Goal: Find specific page/section: Find specific page/section

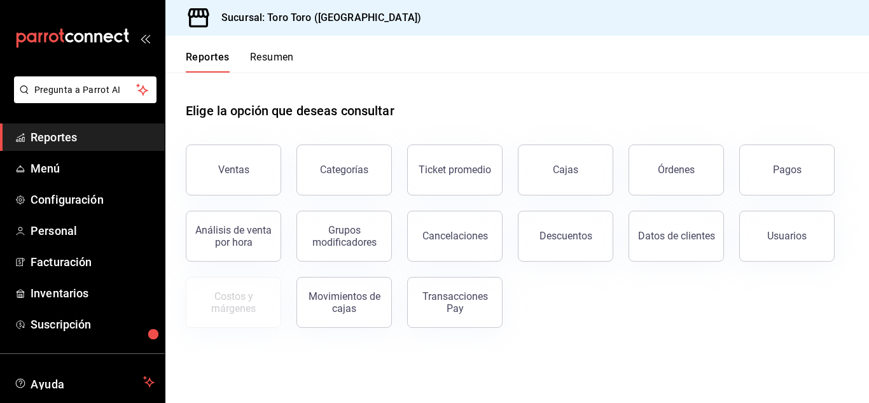
click at [674, 170] on div "Órdenes" at bounding box center [676, 169] width 37 height 12
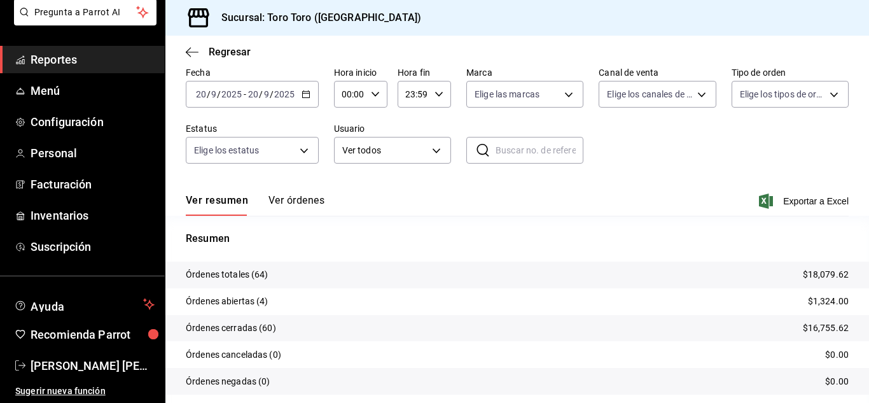
scroll to position [64, 0]
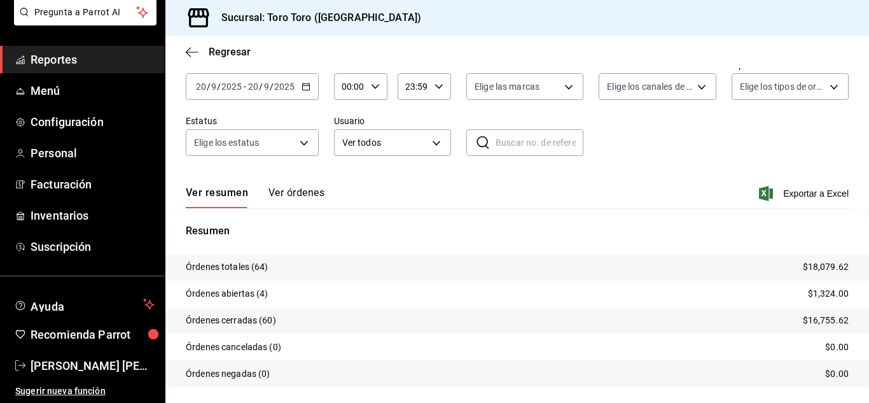
click at [40, 59] on span "Reportes" at bounding box center [93, 59] width 124 height 17
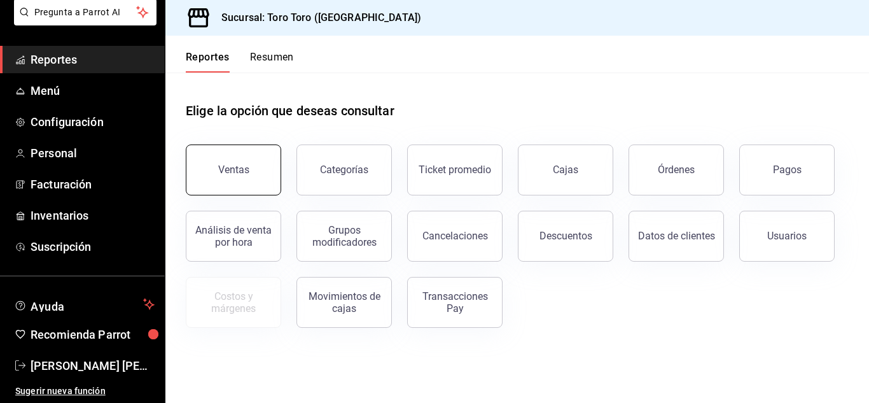
click at [251, 176] on button "Ventas" at bounding box center [233, 169] width 95 height 51
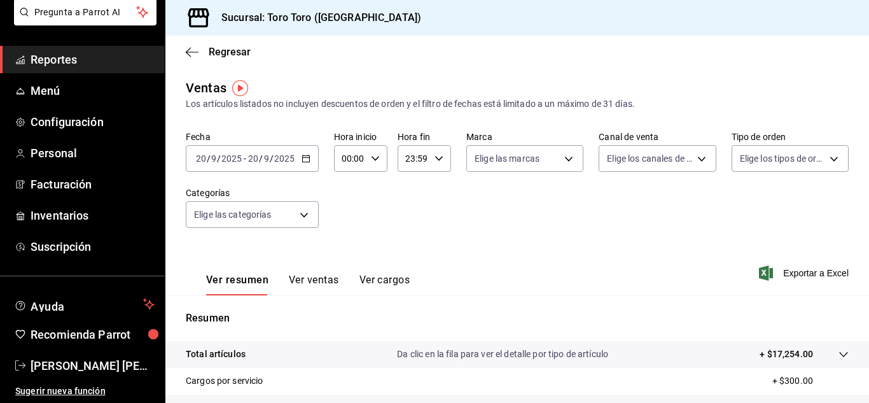
click at [394, 284] on button "Ver cargos" at bounding box center [384, 284] width 51 height 22
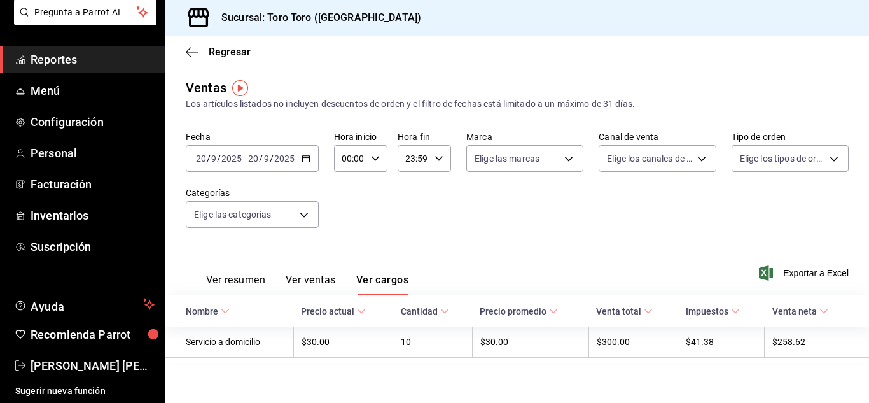
click at [73, 64] on span "Reportes" at bounding box center [93, 59] width 124 height 17
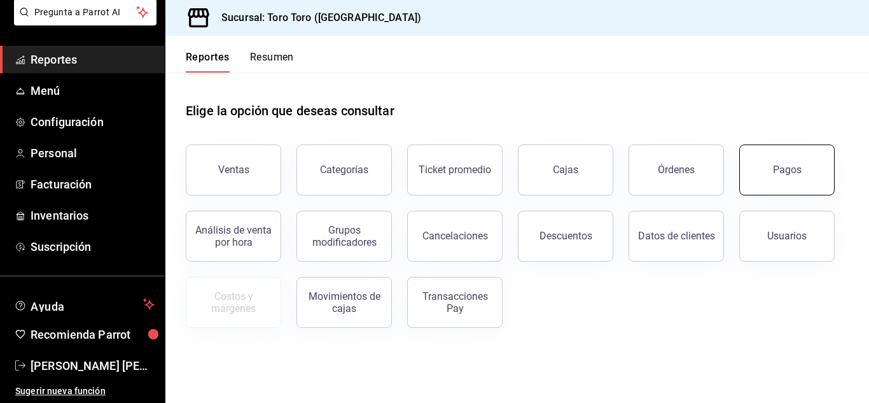
click at [798, 164] on div "Pagos" at bounding box center [787, 169] width 29 height 12
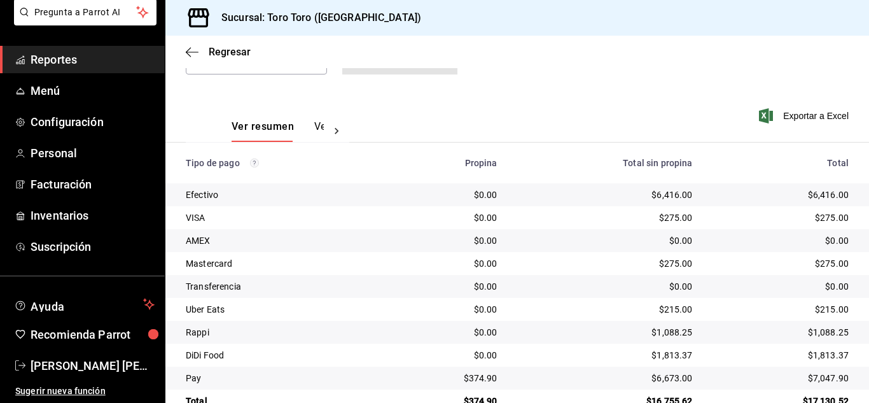
scroll to position [182, 0]
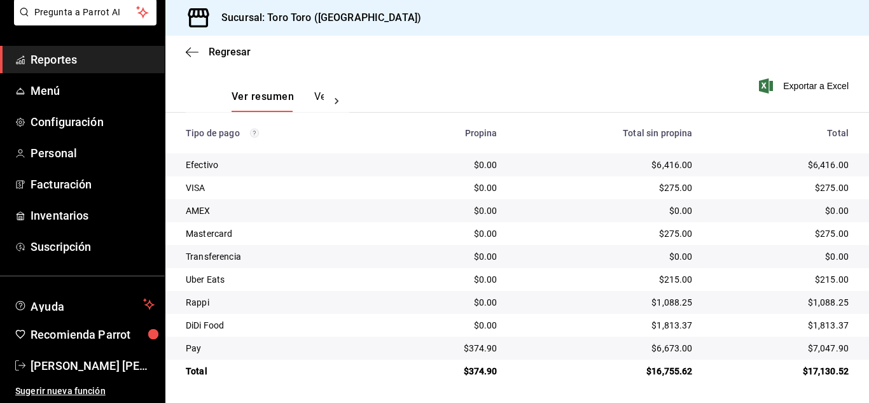
click at [76, 63] on span "Reportes" at bounding box center [93, 59] width 124 height 17
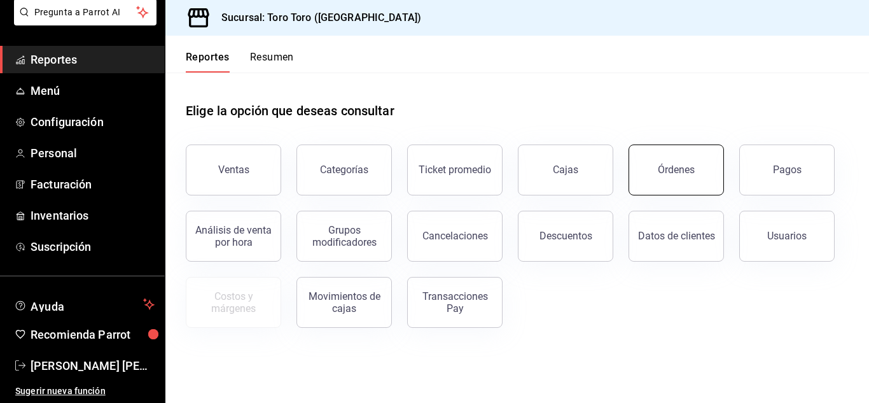
click at [690, 182] on button "Órdenes" at bounding box center [675, 169] width 95 height 51
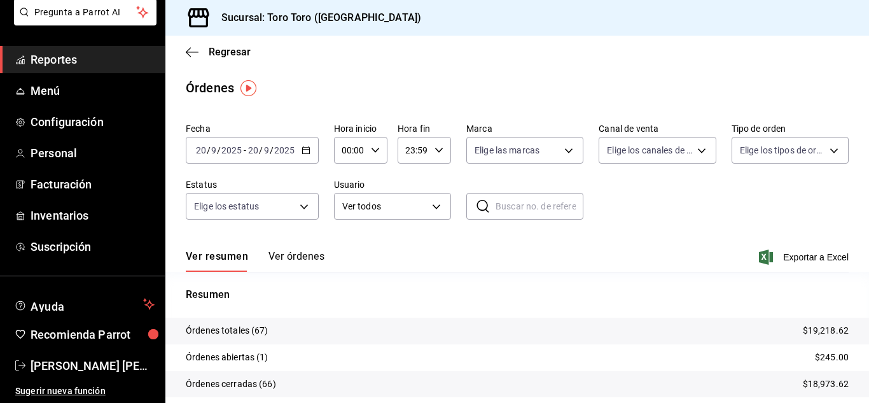
click at [61, 59] on span "Reportes" at bounding box center [93, 59] width 124 height 17
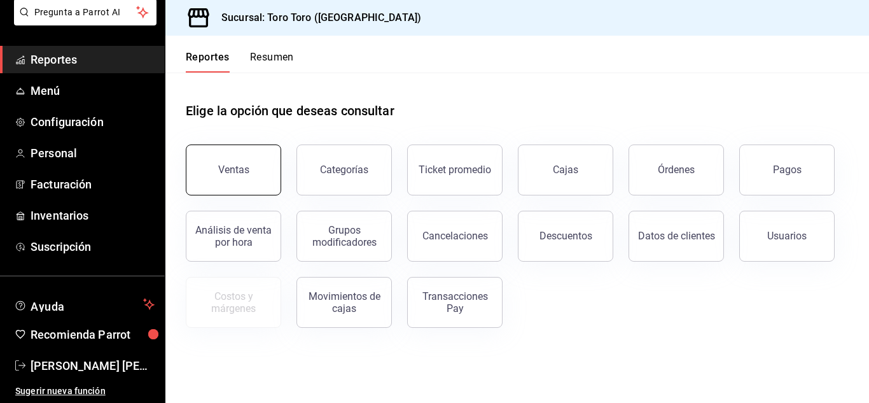
click at [238, 170] on div "Ventas" at bounding box center [233, 169] width 31 height 12
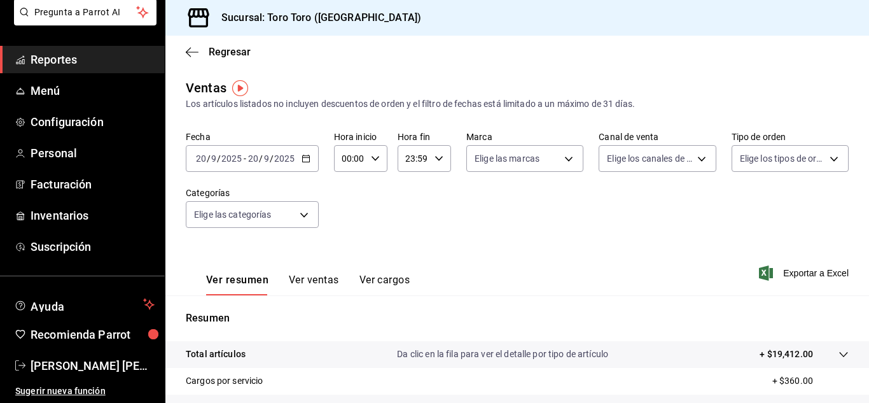
click at [389, 282] on button "Ver cargos" at bounding box center [384, 284] width 51 height 22
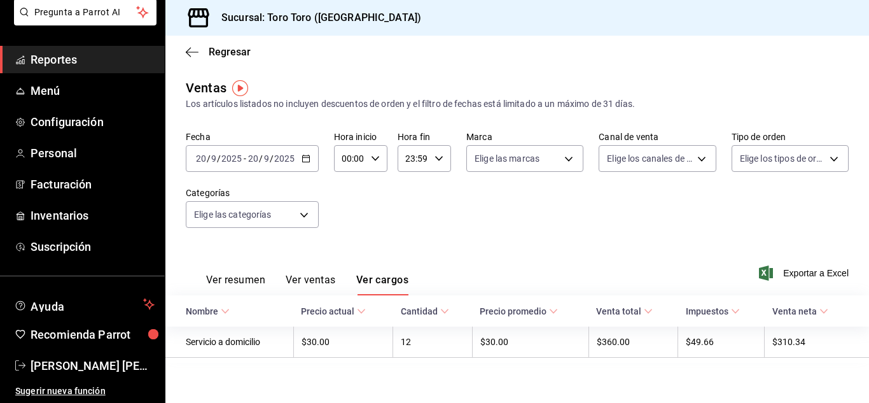
click at [76, 54] on span "Reportes" at bounding box center [93, 59] width 124 height 17
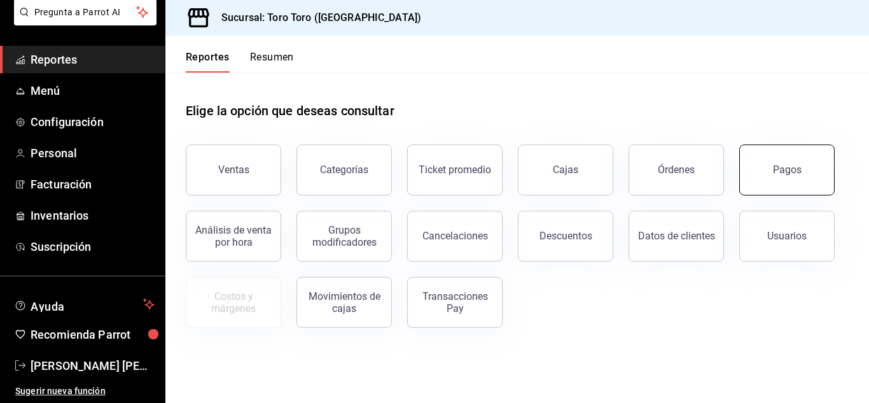
click at [775, 166] on div "Pagos" at bounding box center [787, 169] width 29 height 12
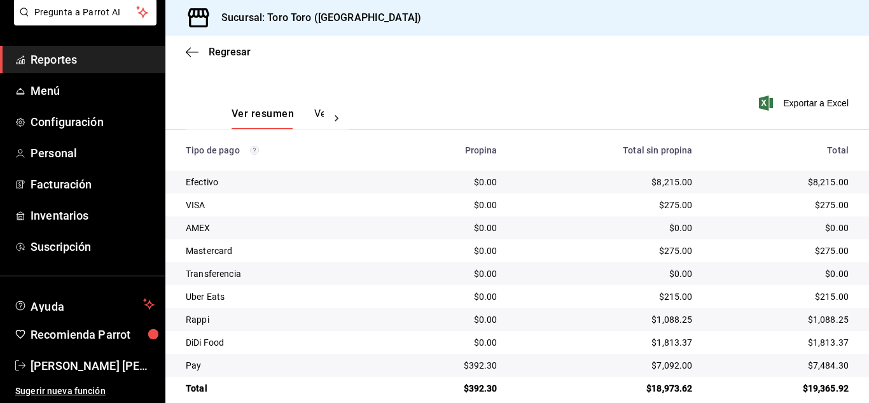
scroll to position [182, 0]
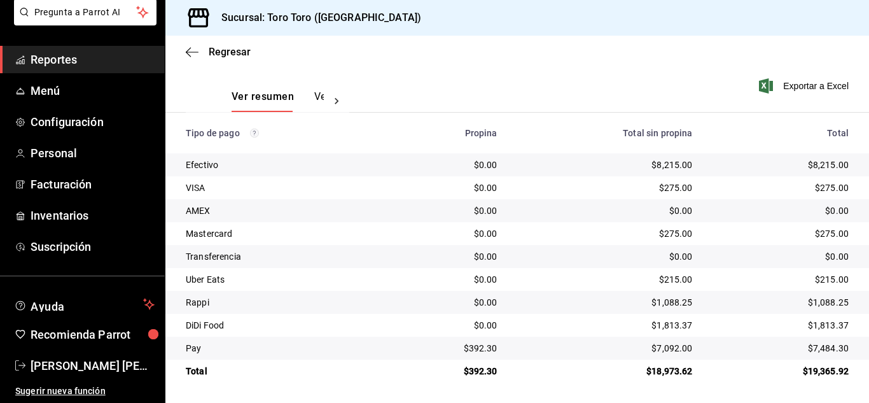
click at [67, 59] on span "Reportes" at bounding box center [93, 59] width 124 height 17
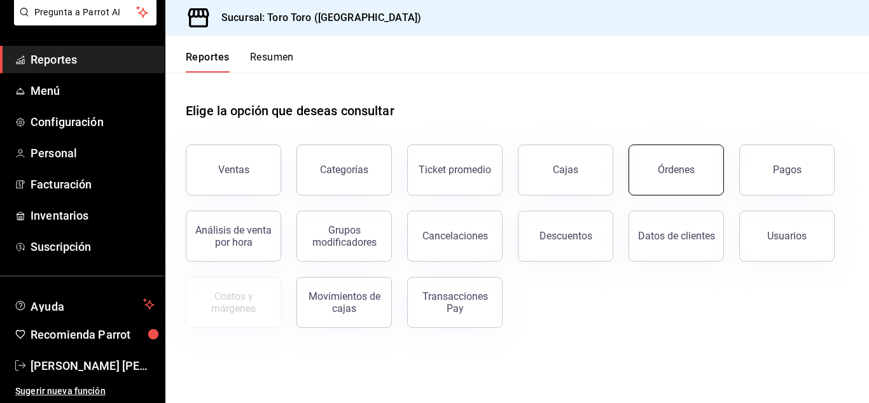
click at [676, 157] on button "Órdenes" at bounding box center [675, 169] width 95 height 51
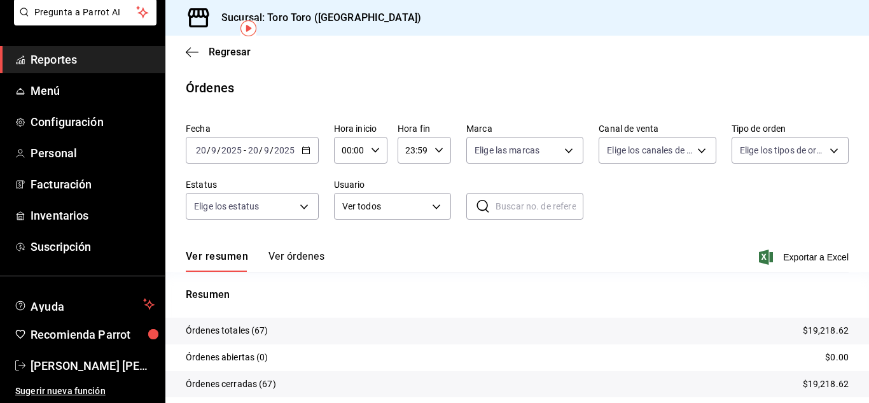
scroll to position [97, 0]
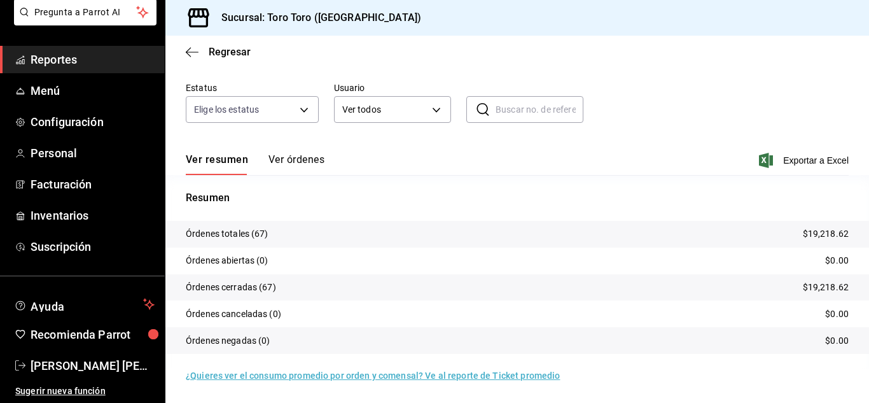
click at [32, 50] on link "Reportes" at bounding box center [82, 59] width 165 height 27
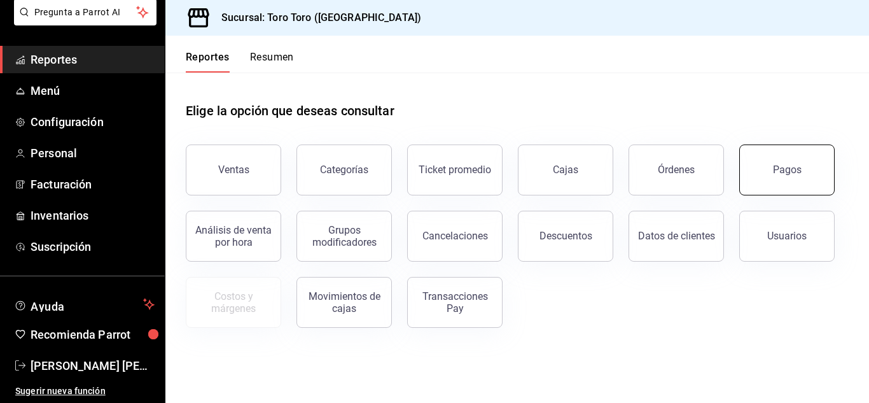
click at [810, 176] on button "Pagos" at bounding box center [786, 169] width 95 height 51
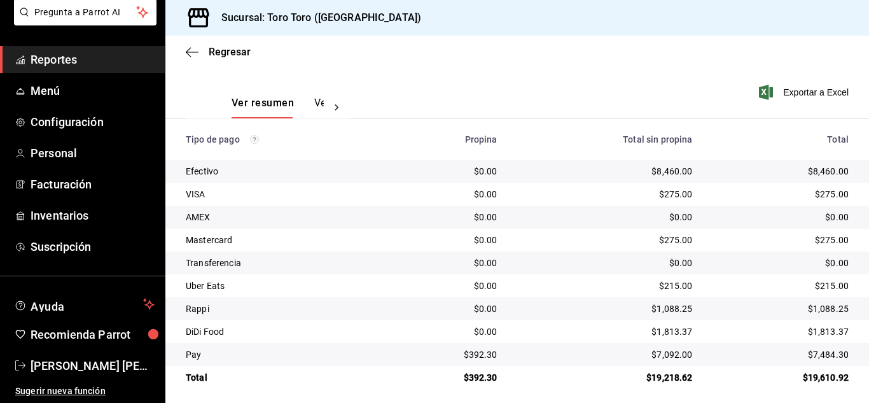
scroll to position [182, 0]
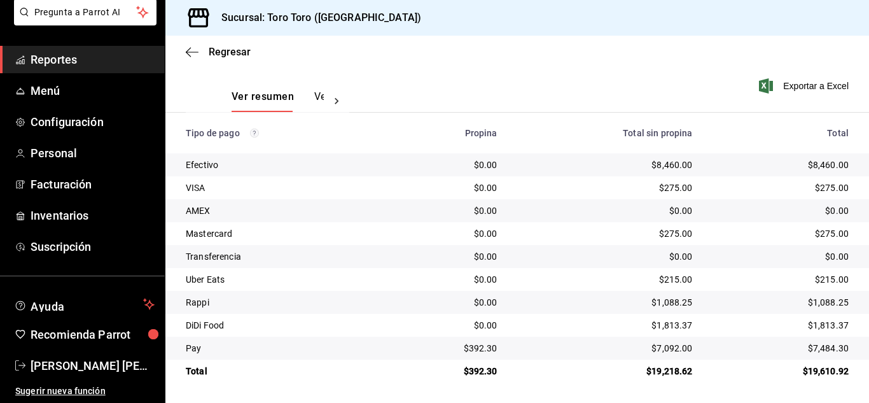
click at [89, 70] on link "Reportes" at bounding box center [82, 59] width 165 height 27
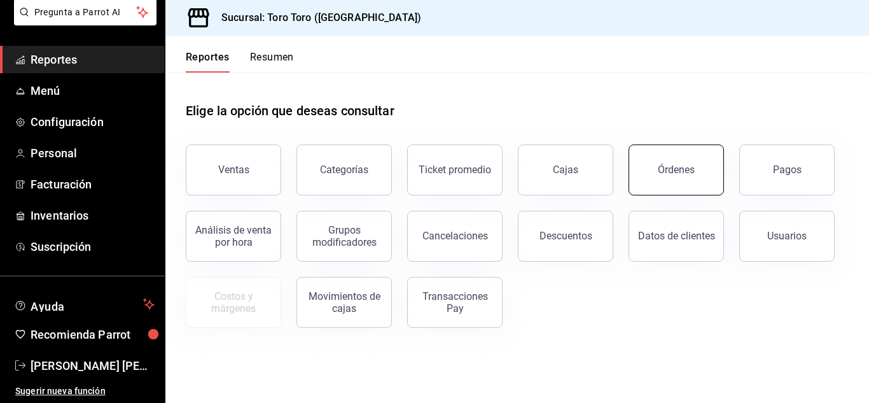
click at [657, 176] on button "Órdenes" at bounding box center [675, 169] width 95 height 51
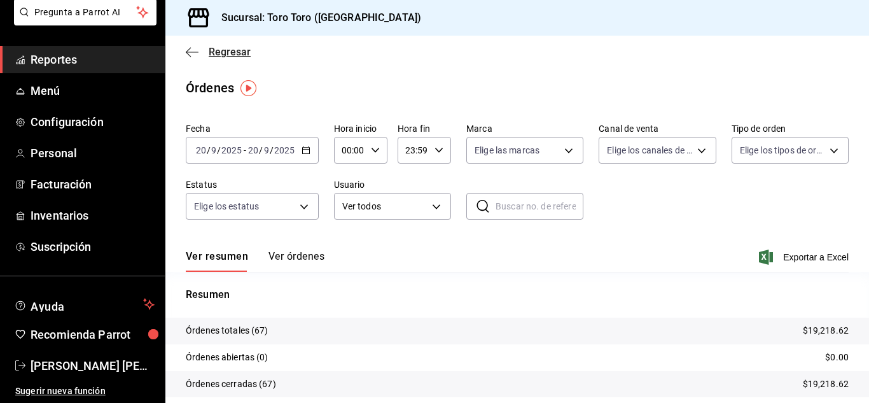
click at [192, 48] on icon "button" at bounding box center [192, 51] width 13 height 11
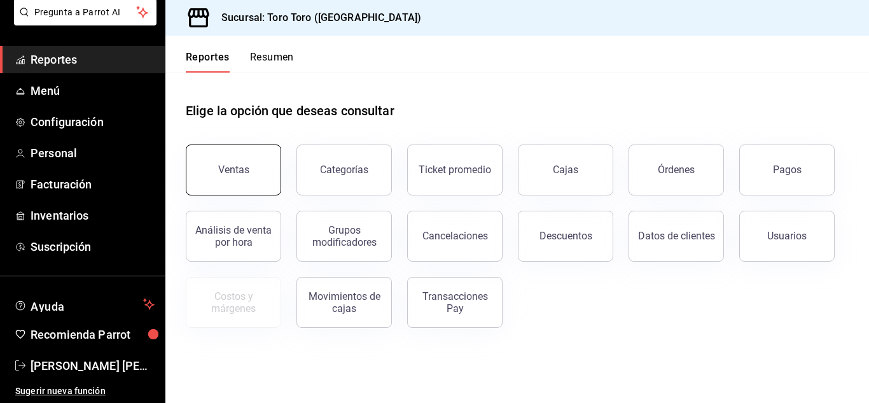
click at [227, 169] on div "Ventas" at bounding box center [233, 169] width 31 height 12
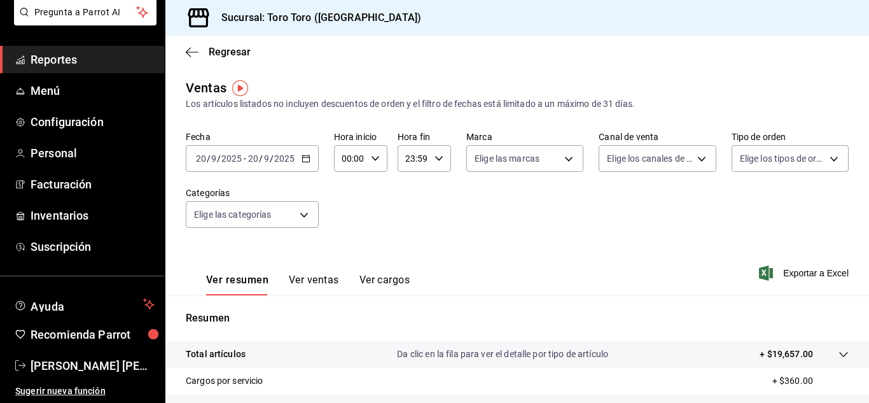
click at [395, 280] on button "Ver cargos" at bounding box center [384, 284] width 51 height 22
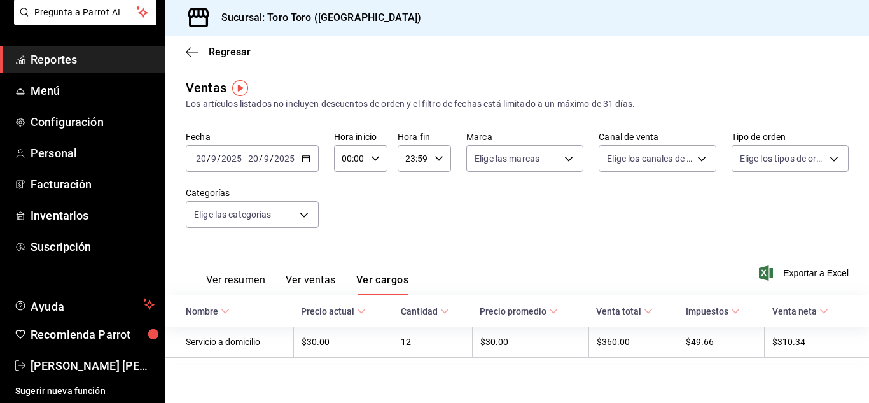
click at [74, 55] on span "Reportes" at bounding box center [93, 59] width 124 height 17
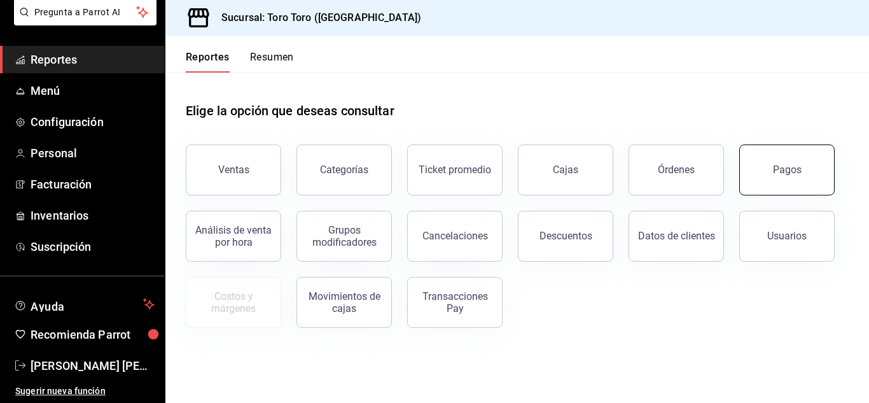
click at [784, 172] on div "Pagos" at bounding box center [787, 169] width 29 height 12
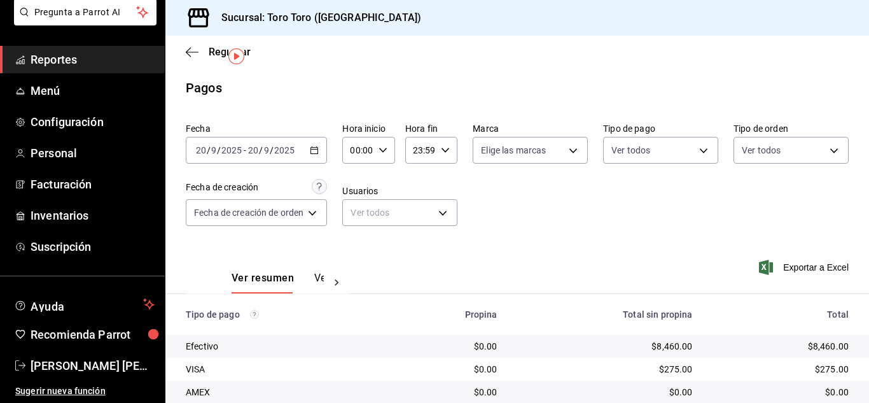
scroll to position [182, 0]
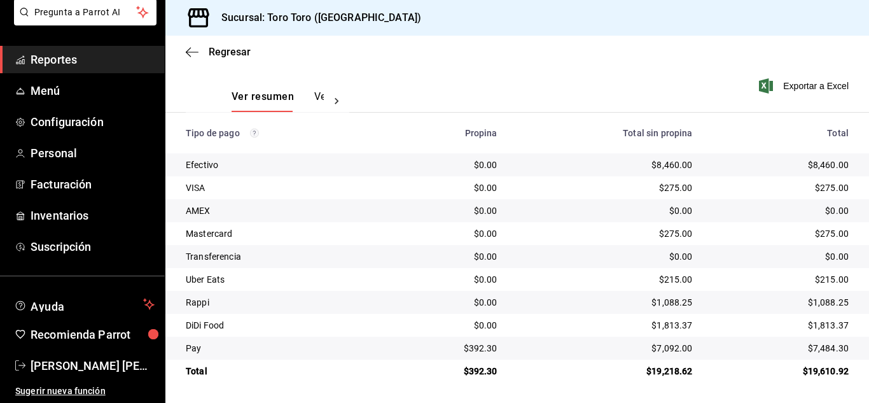
click at [83, 51] on span "Reportes" at bounding box center [93, 59] width 124 height 17
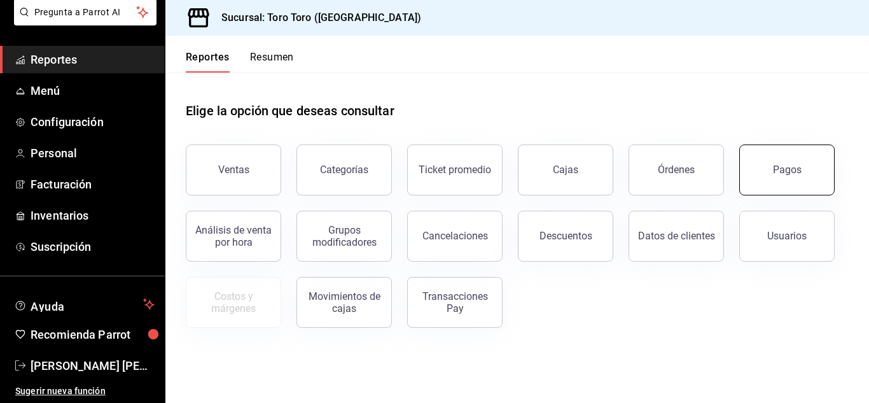
click at [772, 178] on button "Pagos" at bounding box center [786, 169] width 95 height 51
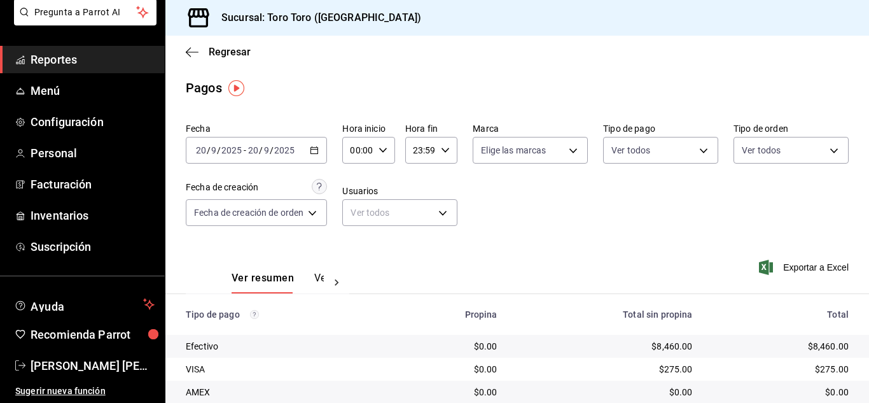
click at [315, 144] on div "[DATE] [DATE] - [DATE] [DATE]" at bounding box center [256, 150] width 141 height 27
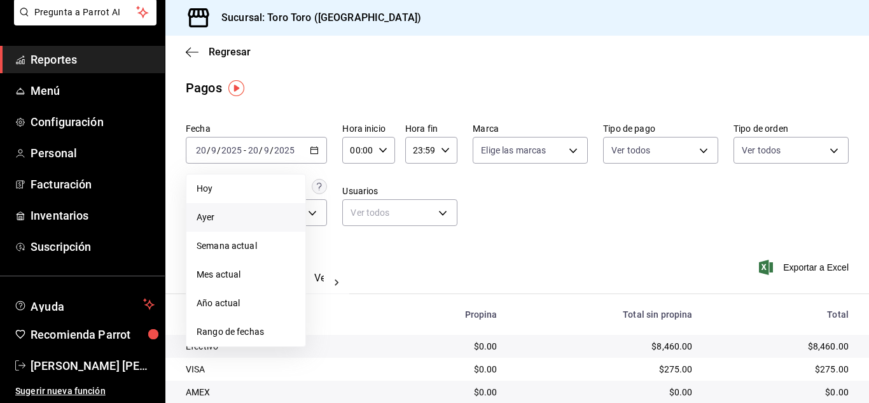
click at [220, 213] on span "Ayer" at bounding box center [246, 217] width 99 height 13
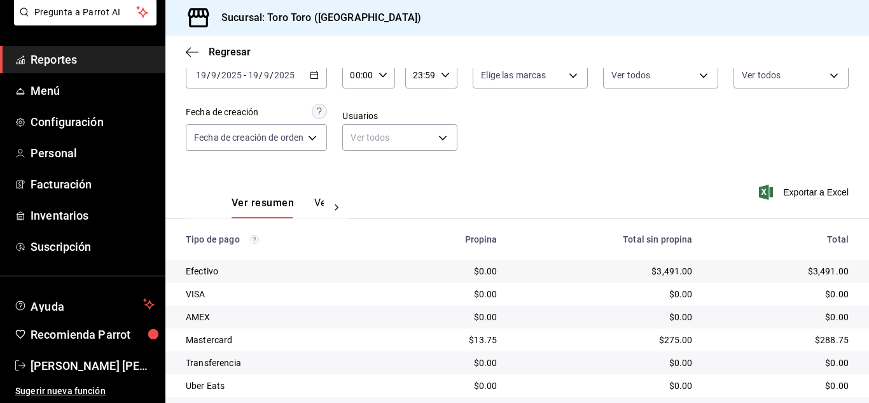
scroll to position [182, 0]
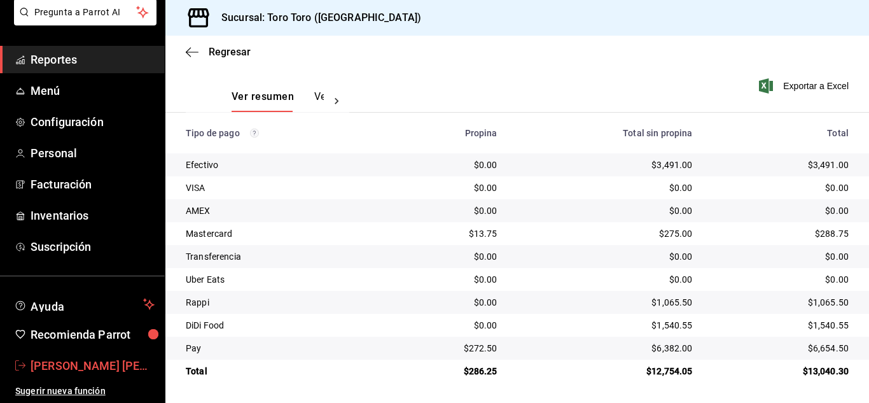
click at [57, 361] on span "[PERSON_NAME] [PERSON_NAME] [PERSON_NAME]" at bounding box center [93, 365] width 124 height 17
